Goal: Task Accomplishment & Management: Use online tool/utility

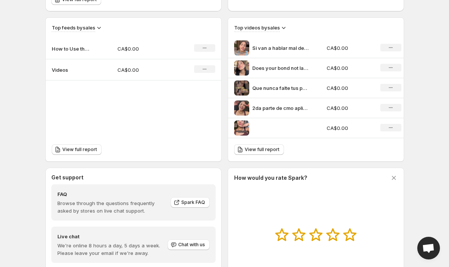
scroll to position [235, 0]
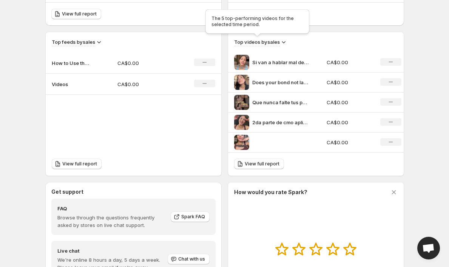
click at [279, 41] on h3 "Top videos by sales" at bounding box center [257, 42] width 46 height 8
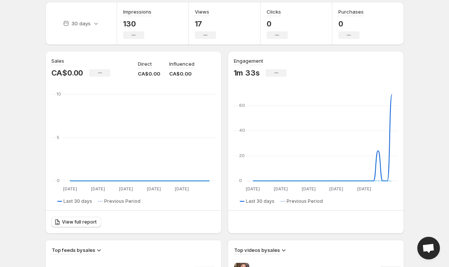
scroll to position [0, 0]
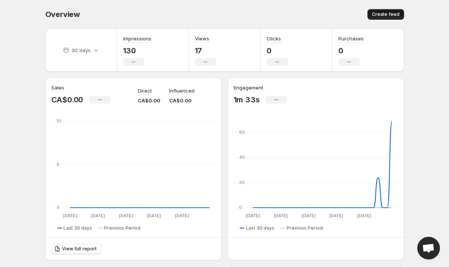
click at [386, 16] on span "Create feed" at bounding box center [386, 14] width 28 height 6
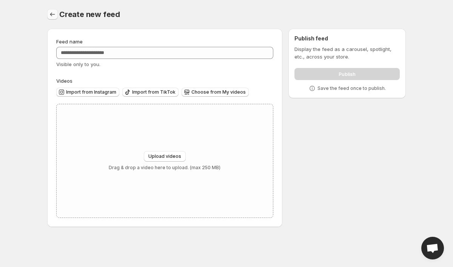
click at [52, 12] on icon "Settings" at bounding box center [53, 15] width 8 height 8
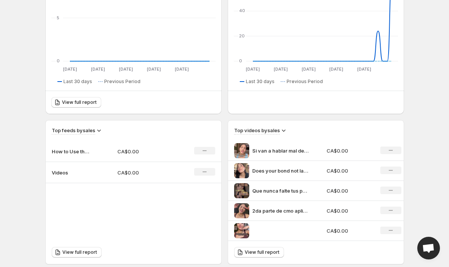
scroll to position [221, 0]
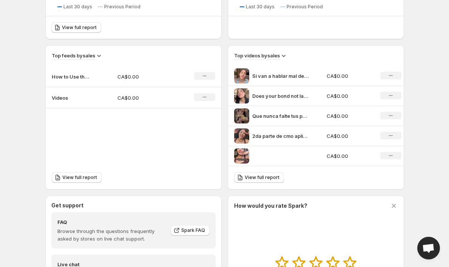
click at [388, 49] on div "Top videos by sales" at bounding box center [316, 53] width 176 height 14
click at [287, 58] on icon at bounding box center [284, 56] width 8 height 8
click at [285, 85] on span "Views" at bounding box center [279, 83] width 14 height 6
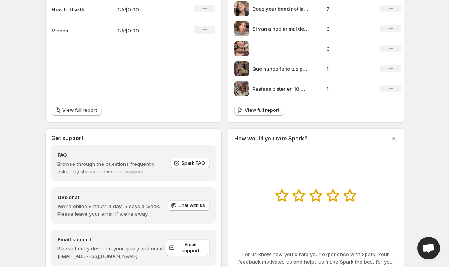
scroll to position [312, 0]
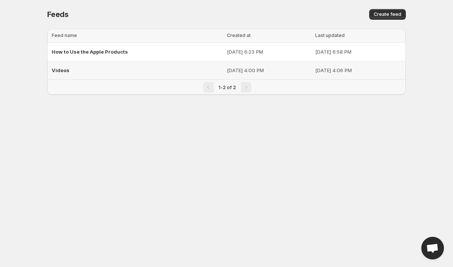
click at [66, 73] on span "Videos" at bounding box center [61, 70] width 18 height 6
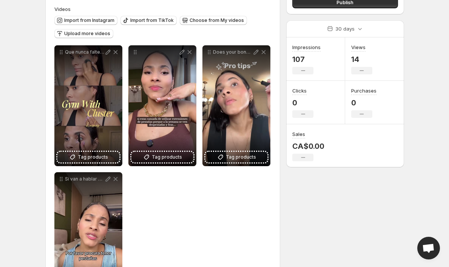
scroll to position [103, 0]
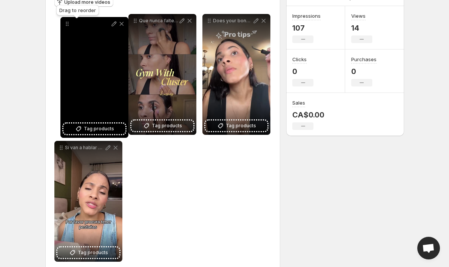
drag, startPoint x: 135, startPoint y: 24, endPoint x: 66, endPoint y: 27, distance: 68.8
click at [66, 27] on icon at bounding box center [67, 24] width 8 height 8
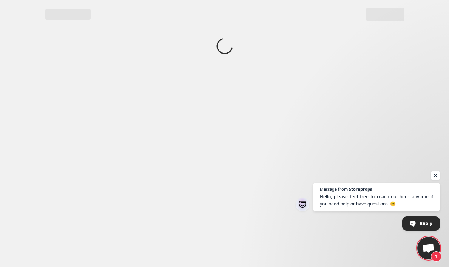
scroll to position [0, 0]
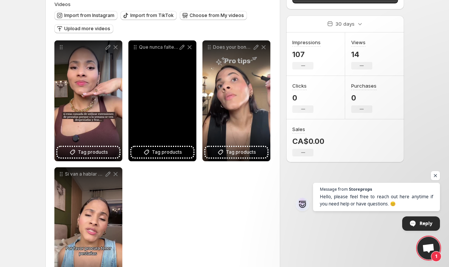
scroll to position [63, 0]
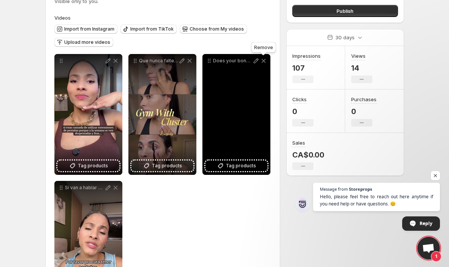
click at [263, 63] on icon at bounding box center [264, 61] width 8 height 8
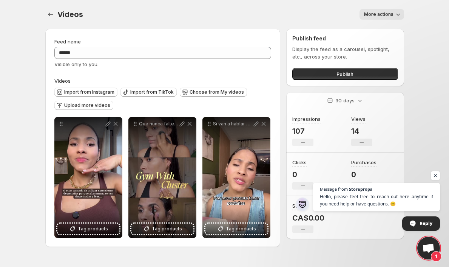
scroll to position [0, 0]
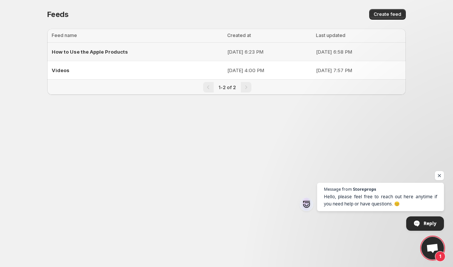
click at [104, 54] on span "How to Use the Apple Products" at bounding box center [90, 52] width 76 height 6
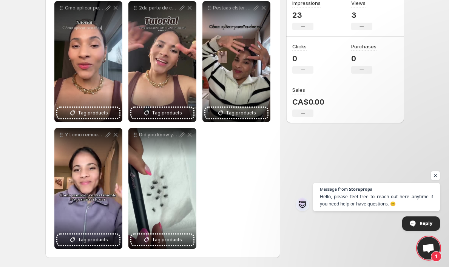
scroll to position [45, 0]
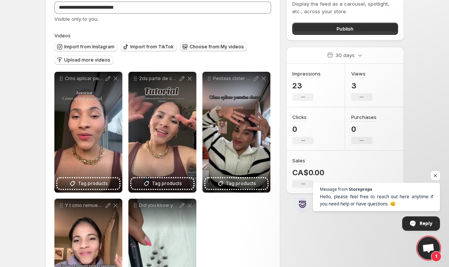
click at [222, 50] on button "Choose from My videos" at bounding box center [213, 46] width 67 height 9
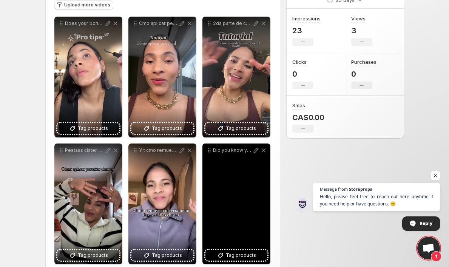
scroll to position [115, 0]
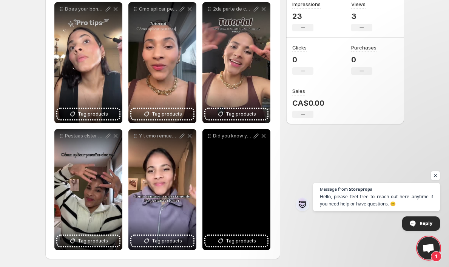
drag, startPoint x: 247, startPoint y: 194, endPoint x: 231, endPoint y: 199, distance: 16.6
click at [228, 206] on div "Did you know your Ocoalash lashes can be reused up to 35 times Only if you clea…" at bounding box center [236, 189] width 68 height 121
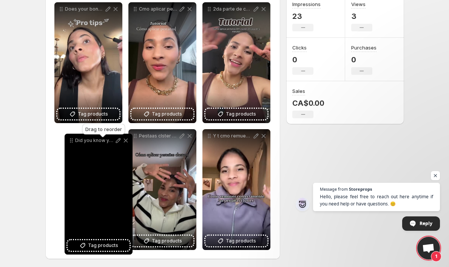
drag, startPoint x: 208, startPoint y: 138, endPoint x: 70, endPoint y: 143, distance: 137.9
click at [70, 143] on icon at bounding box center [72, 141] width 8 height 8
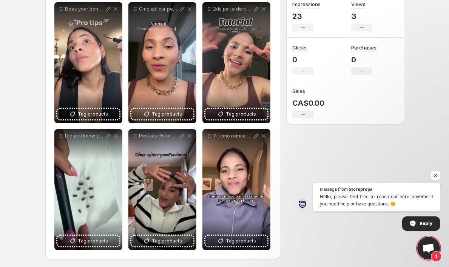
click at [302, 167] on div "**********" at bounding box center [221, 88] width 365 height 360
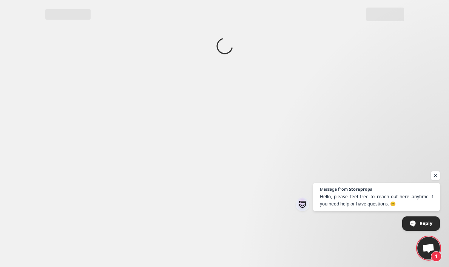
scroll to position [0, 0]
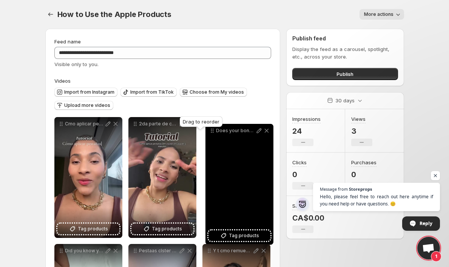
drag, startPoint x: 62, startPoint y: 9, endPoint x: 214, endPoint y: 130, distance: 194.1
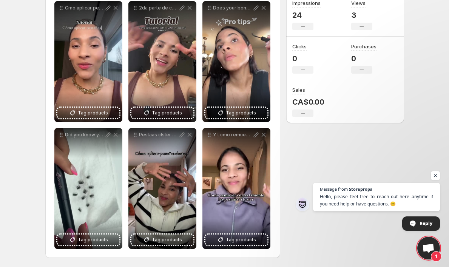
scroll to position [116, 0]
